Goal: Task Accomplishment & Management: Use online tool/utility

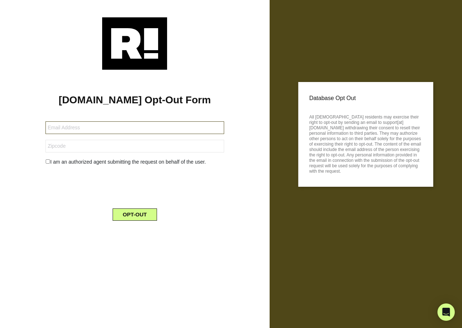
type input "dbailey8@icloud.com"
type input "45174"
type input "drew484@yahoo.com"
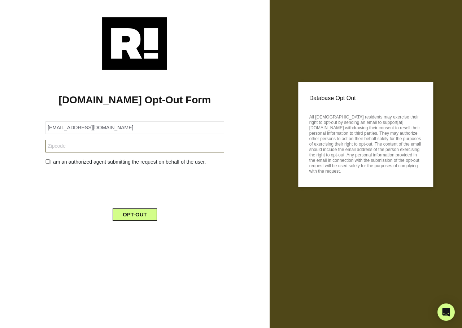
type input "77068"
